Goal: Check status: Check status

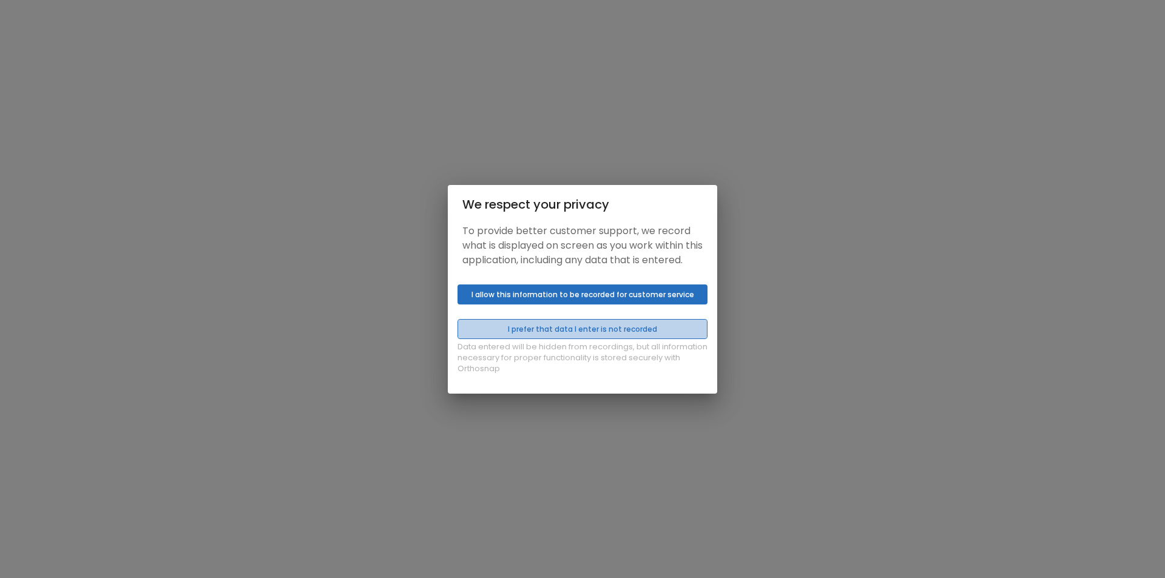
click at [533, 334] on button "I prefer that data I enter is not recorded" at bounding box center [583, 329] width 250 height 20
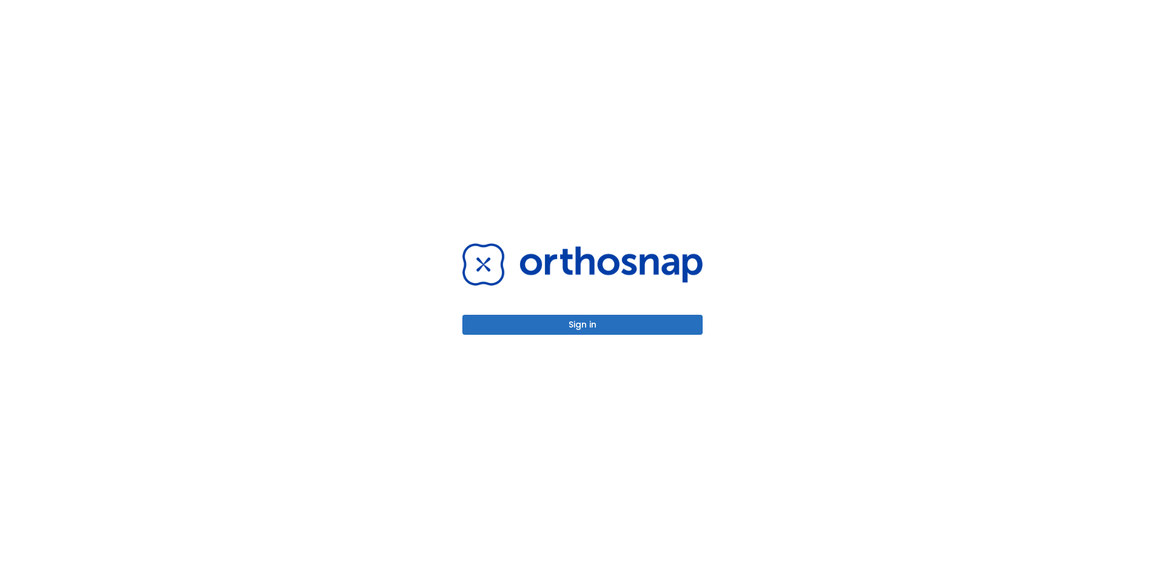
click at [541, 323] on button "Sign in" at bounding box center [582, 325] width 240 height 20
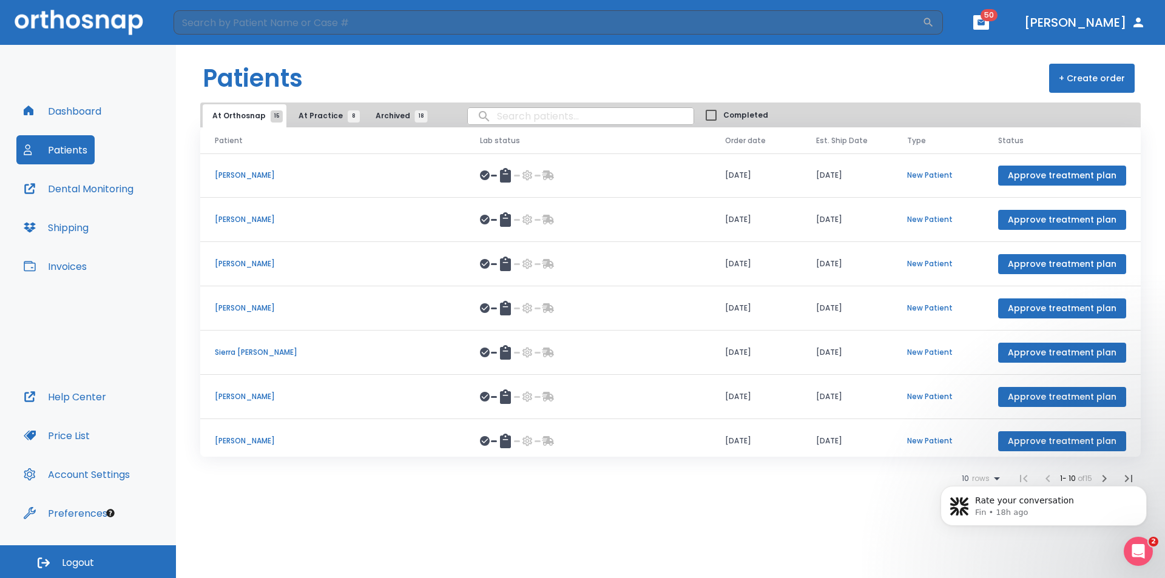
click at [314, 116] on span "At Practice 8" at bounding box center [326, 115] width 55 height 11
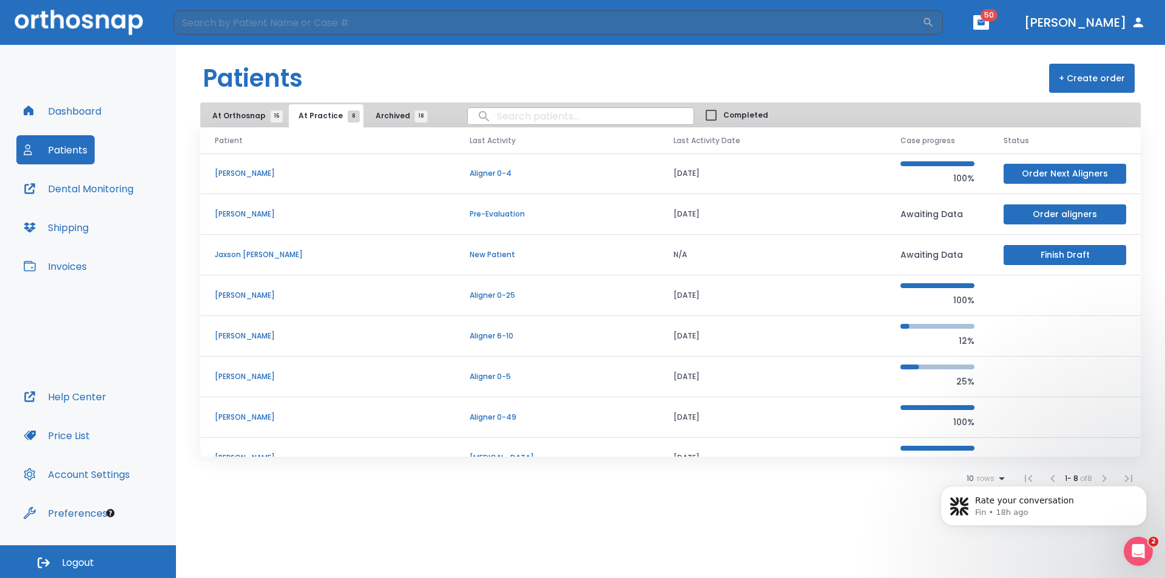
click at [487, 342] on td "Aligner 6-10" at bounding box center [556, 336] width 203 height 41
